Goal: Book appointment/travel/reservation

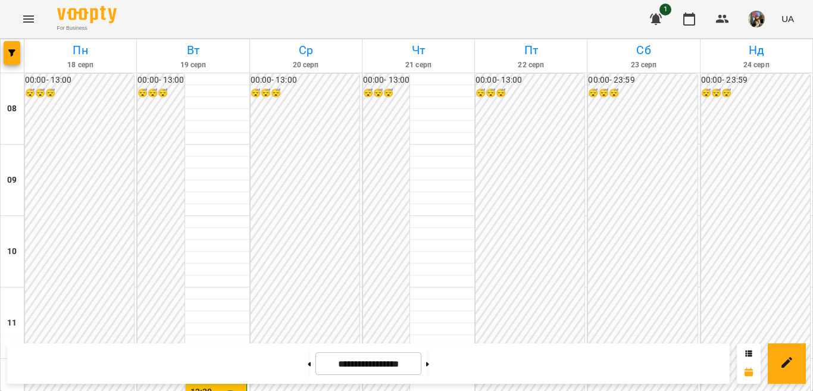
scroll to position [298, 0]
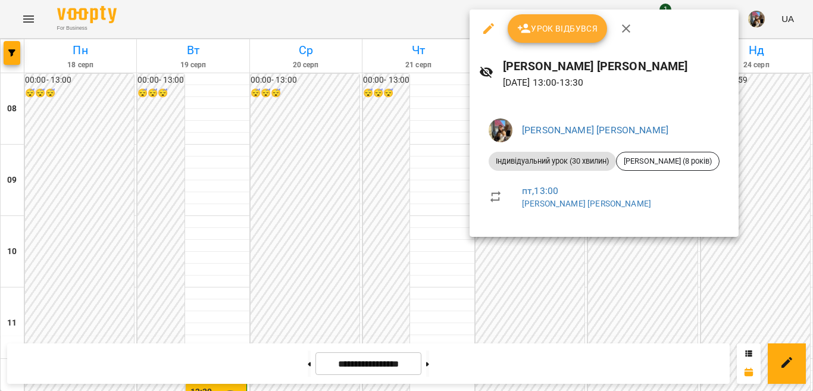
click at [641, 240] on div at bounding box center [406, 195] width 813 height 391
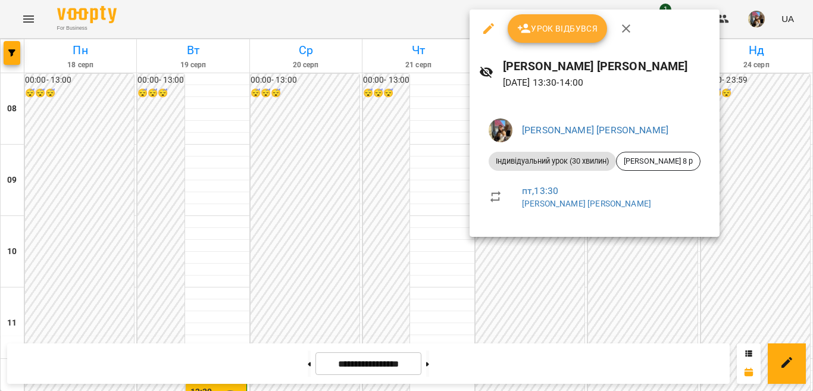
click at [644, 248] on div at bounding box center [406, 195] width 813 height 391
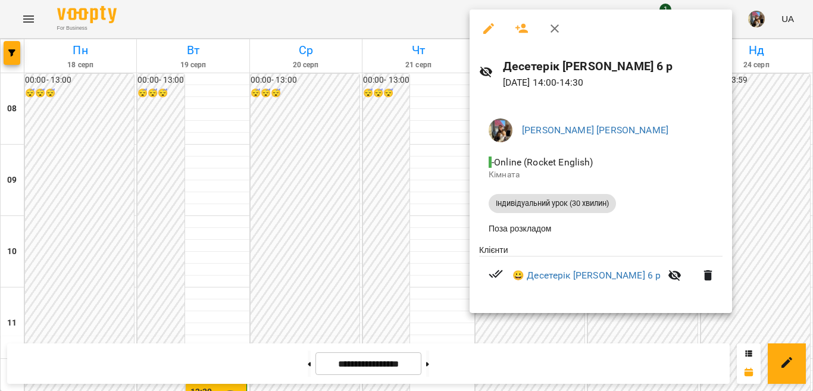
click at [729, 240] on div at bounding box center [406, 195] width 813 height 391
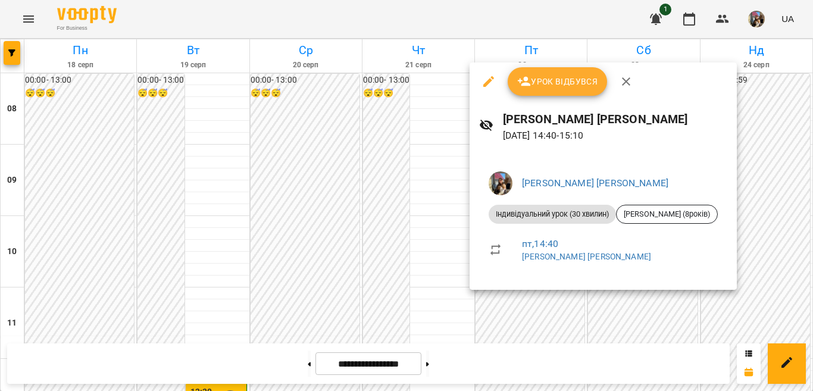
click at [666, 305] on div at bounding box center [406, 195] width 813 height 391
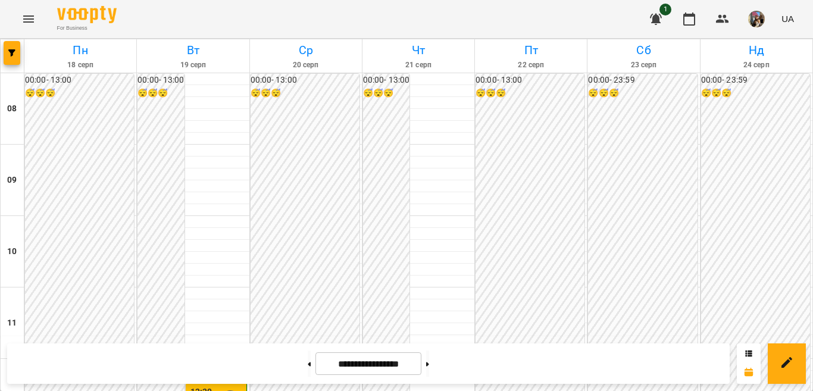
scroll to position [417, 0]
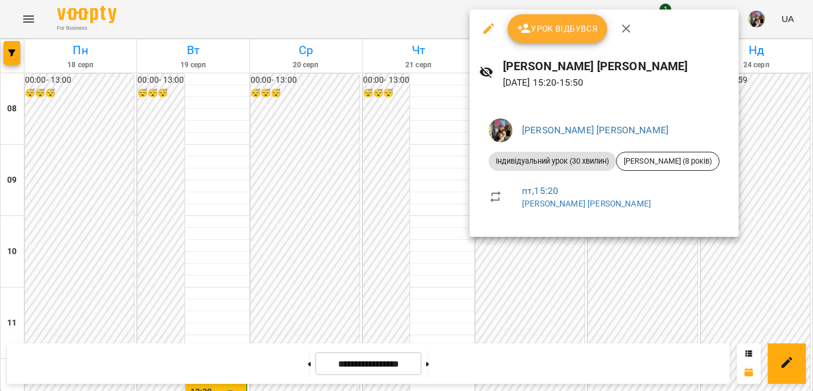
click at [666, 279] on div at bounding box center [406, 195] width 813 height 391
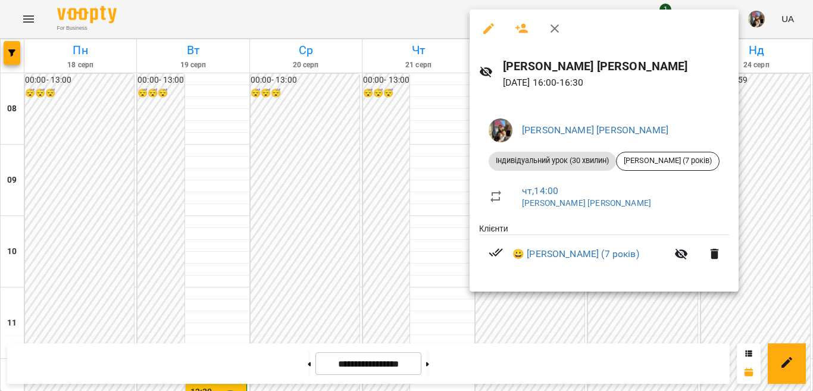
click at [624, 308] on div at bounding box center [406, 195] width 813 height 391
